Goal: Task Accomplishment & Management: Use online tool/utility

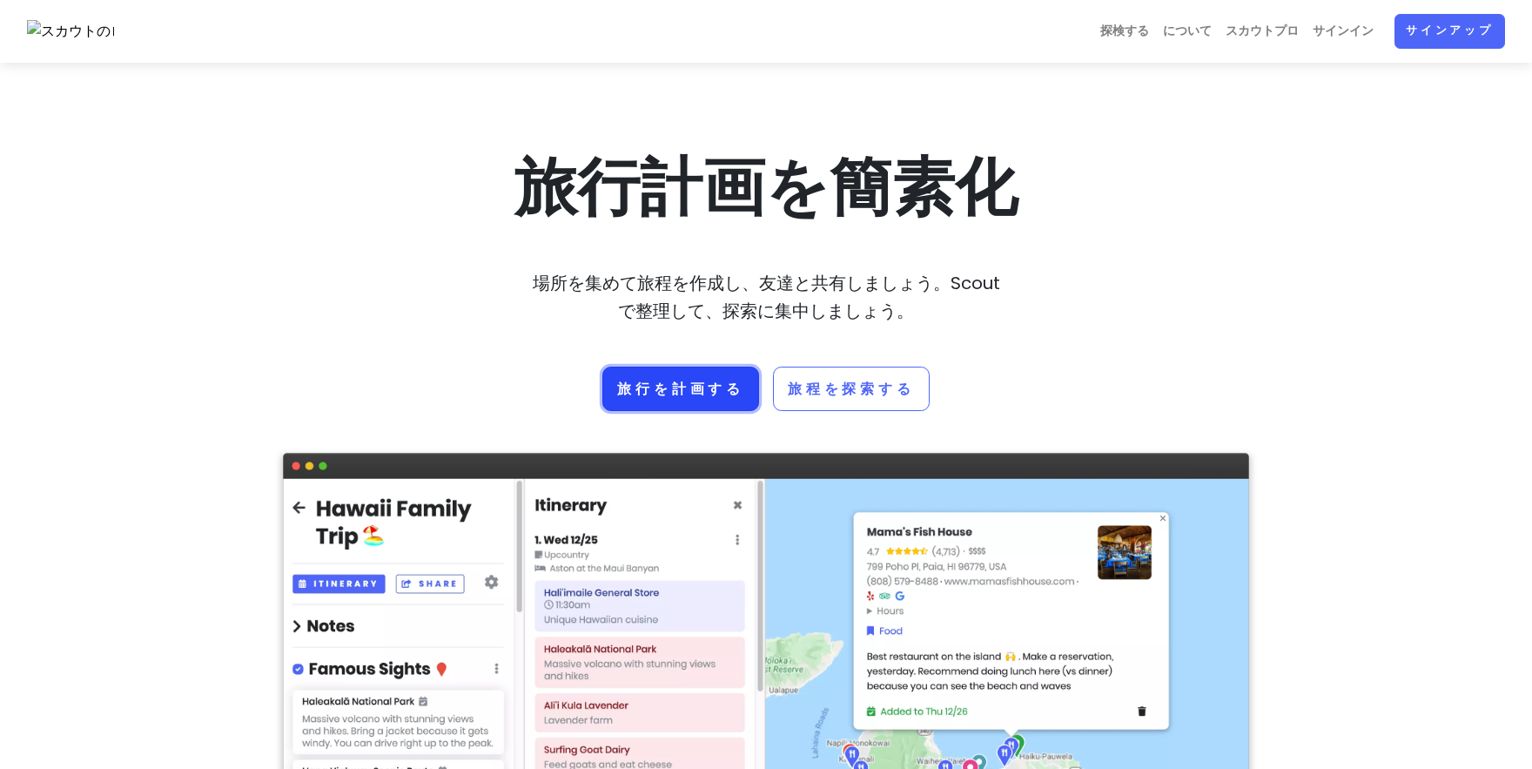
click at [682, 383] on font "旅行を計画する" at bounding box center [680, 389] width 127 height 20
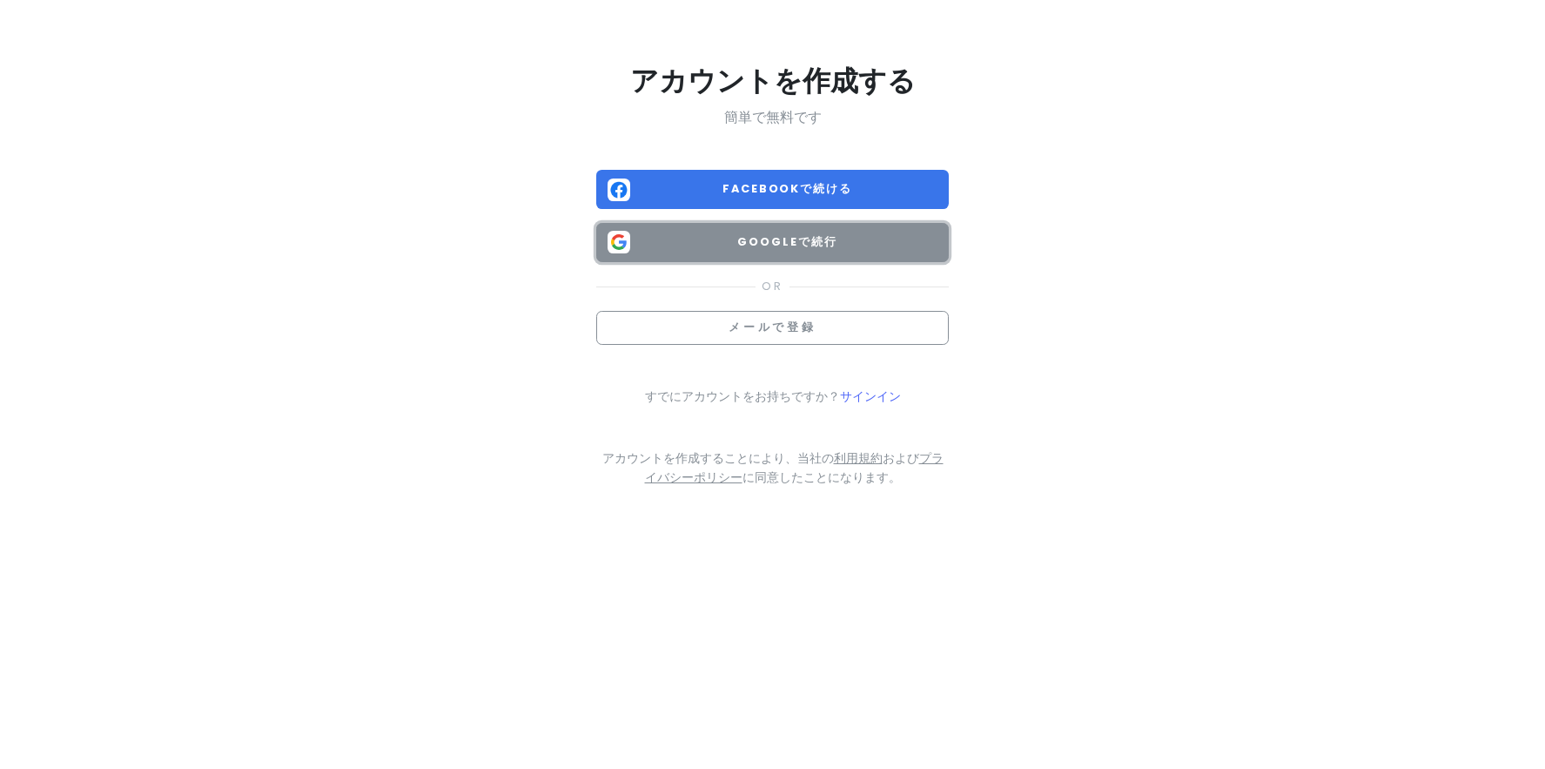
click at [776, 245] on font "Googleで続行" at bounding box center [786, 241] width 99 height 15
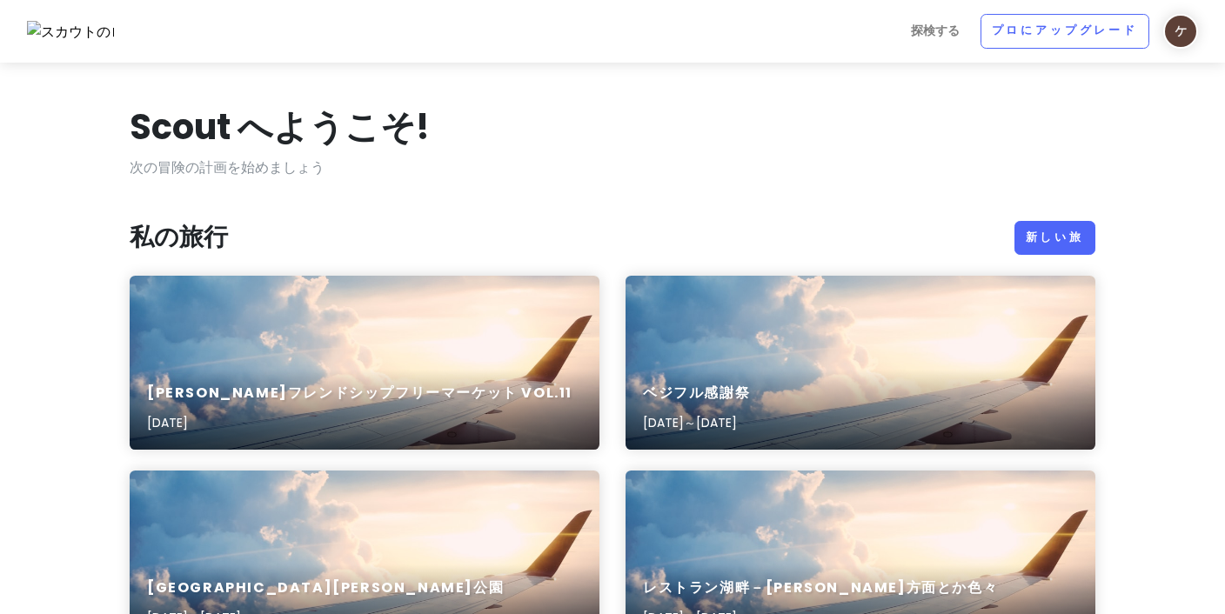
drag, startPoint x: 1541, startPoint y: 58, endPoint x: 711, endPoint y: 185, distance: 840.0
